Goal: Task Accomplishment & Management: Manage account settings

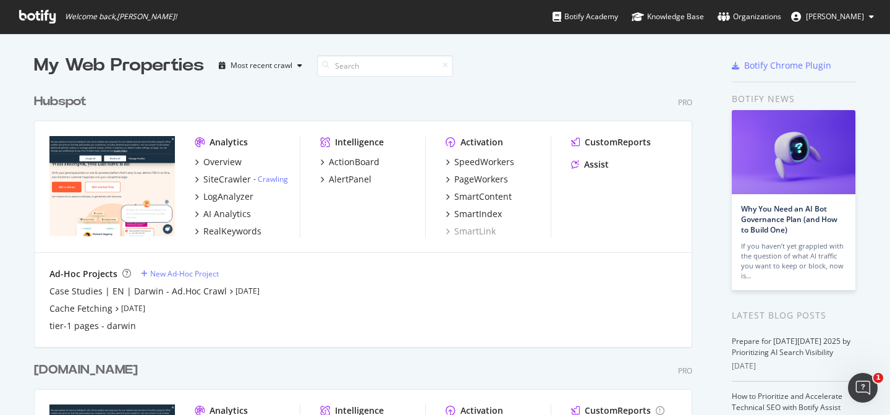
click at [86, 102] on div "Hubspot" at bounding box center [63, 102] width 58 height 18
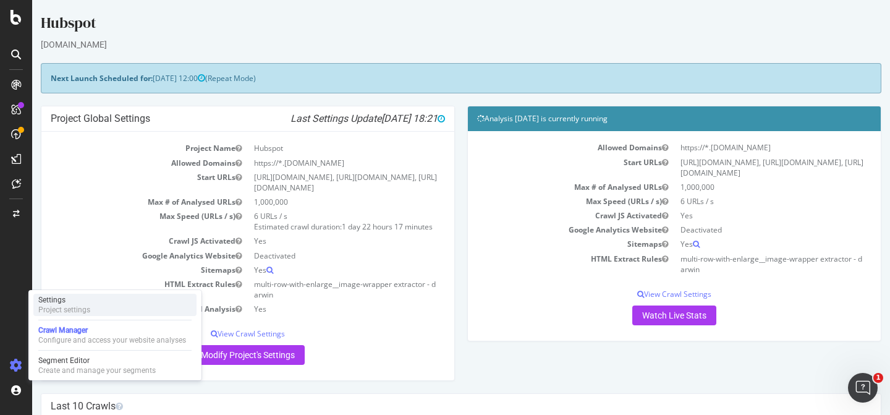
click at [75, 301] on div "Settings" at bounding box center [64, 300] width 52 height 10
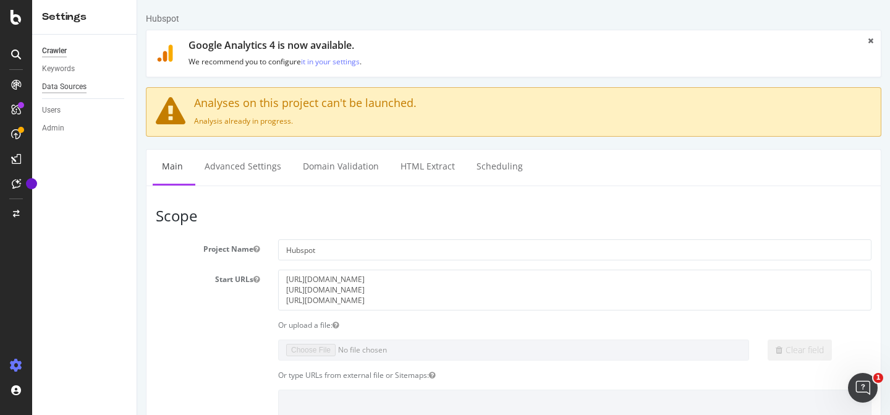
click at [67, 86] on div "Data Sources" at bounding box center [64, 86] width 45 height 13
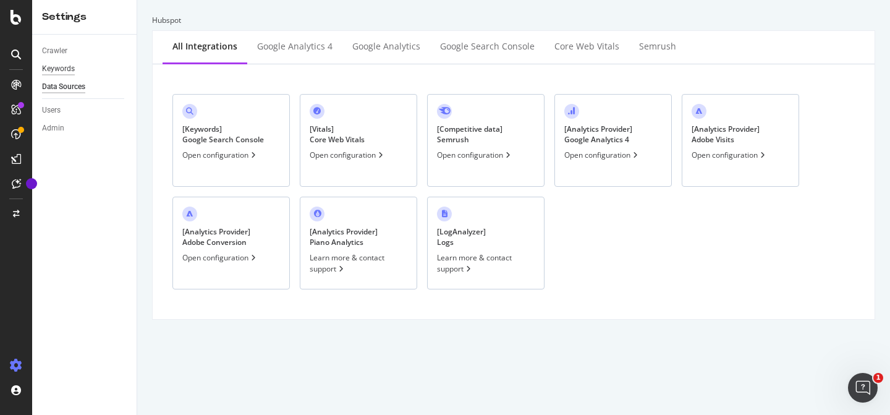
click at [70, 72] on div "Keywords" at bounding box center [58, 68] width 33 height 13
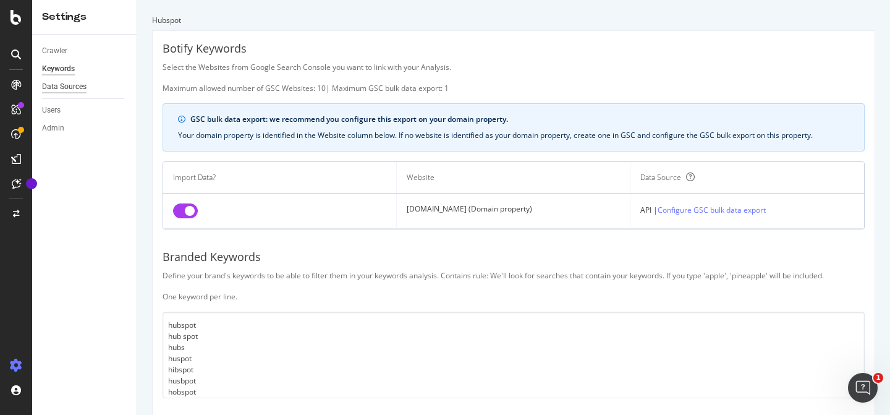
click at [76, 89] on div "Data Sources" at bounding box center [64, 86] width 45 height 13
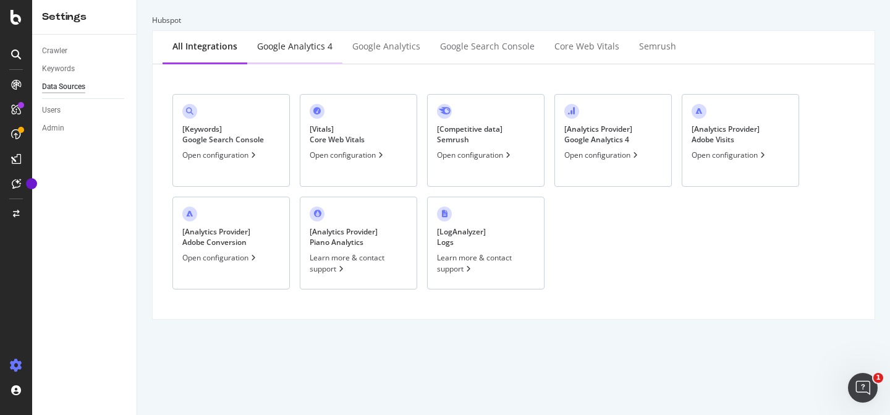
click at [257, 46] on div "Google Analytics 4" at bounding box center [294, 46] width 75 height 12
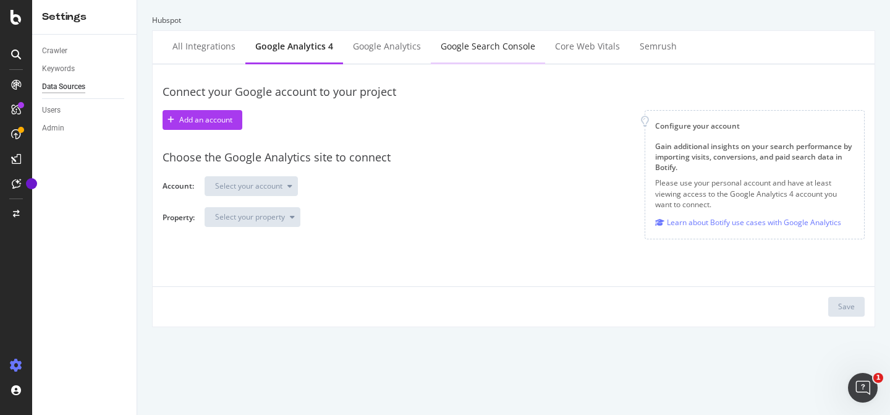
click at [503, 50] on div "Google Search Console" at bounding box center [488, 46] width 95 height 12
